Goal: Navigation & Orientation: Find specific page/section

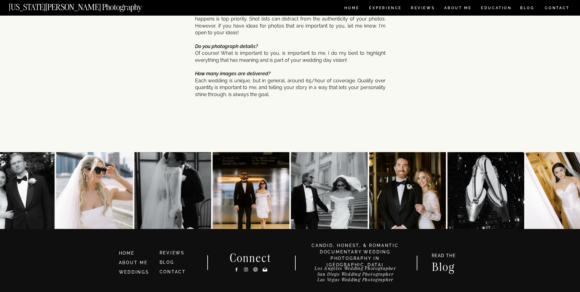
scroll to position [3069, 0]
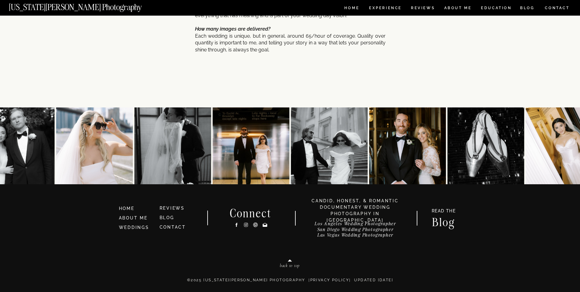
click at [329, 228] on h3 "Los Angeles Wedding Photographer [GEOGRAPHIC_DATA] Wedding Photographer [GEOGRA…" at bounding box center [355, 229] width 109 height 17
click at [132, 209] on h3 "HOME" at bounding box center [136, 208] width 35 height 7
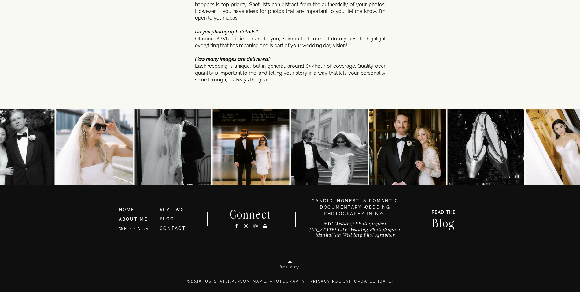
scroll to position [3239, 0]
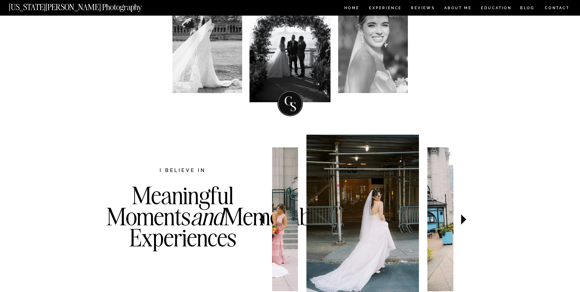
scroll to position [61, 0]
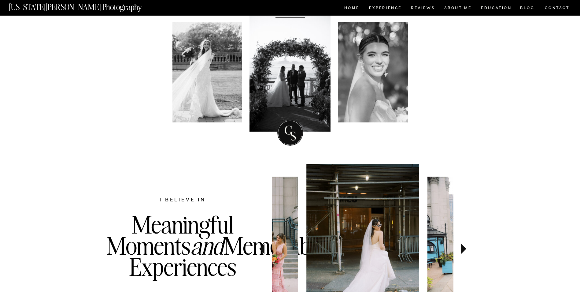
click at [198, 90] on div at bounding box center [208, 72] width 70 height 100
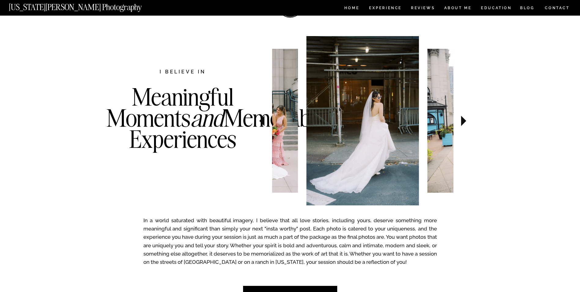
scroll to position [184, 0]
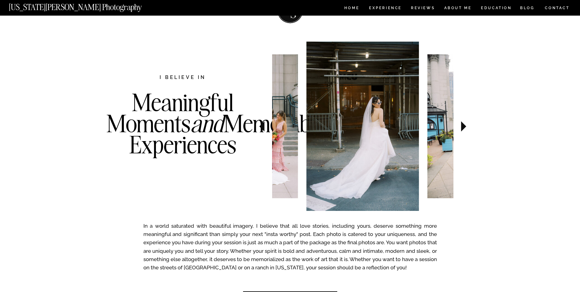
click at [465, 125] on icon at bounding box center [463, 126] width 5 height 10
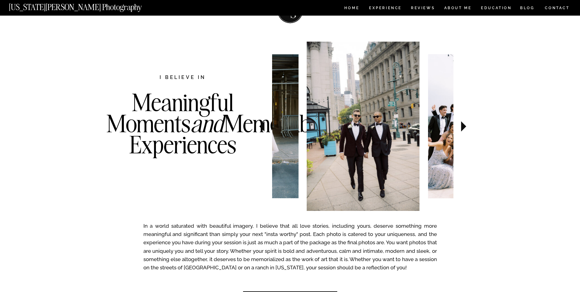
click at [465, 127] on icon at bounding box center [463, 126] width 5 height 10
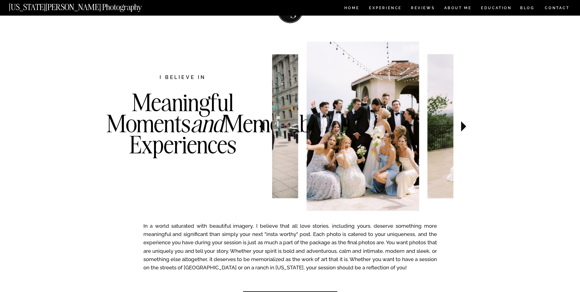
click at [465, 127] on icon at bounding box center [463, 126] width 5 height 10
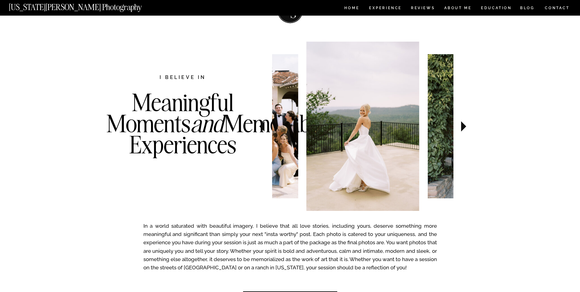
click at [465, 127] on icon at bounding box center [463, 126] width 5 height 10
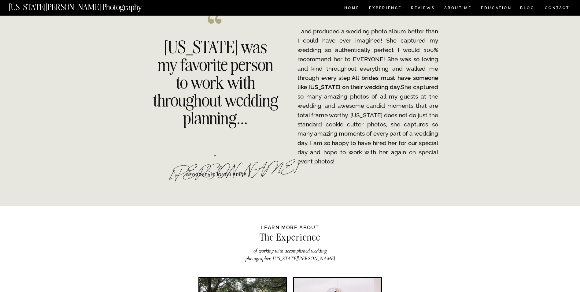
scroll to position [856, 0]
